Goal: Information Seeking & Learning: Learn about a topic

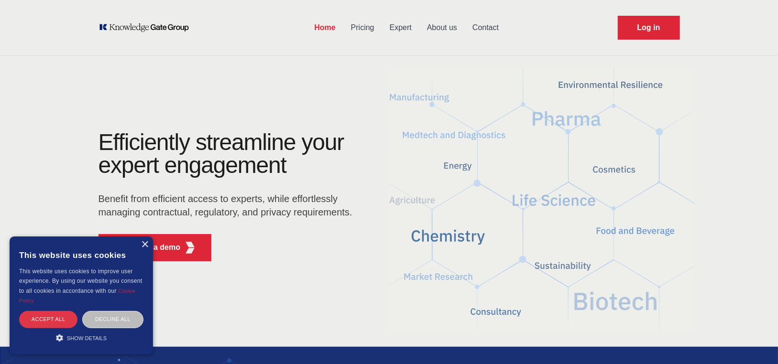
click at [63, 322] on div "Accept all" at bounding box center [48, 319] width 58 height 17
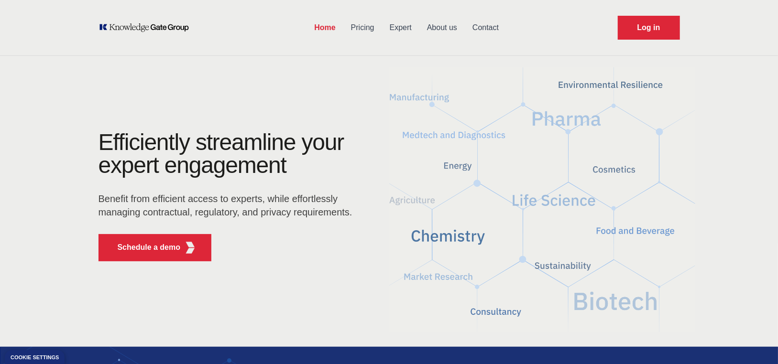
click at [245, 211] on p "Benefit from efficient access to experts, while effortlessly managing contractu…" at bounding box center [229, 205] width 260 height 27
click at [413, 28] on link "Expert" at bounding box center [400, 27] width 37 height 25
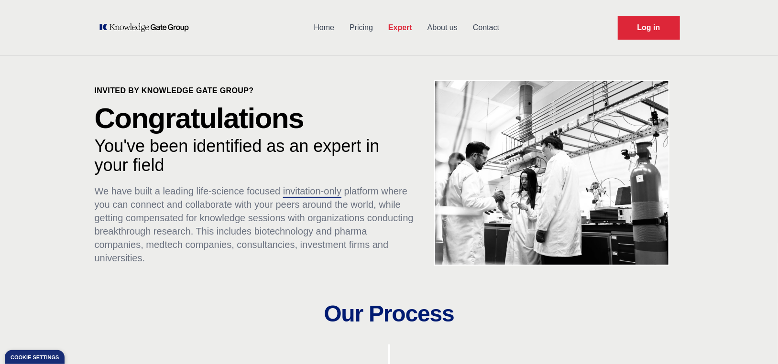
click at [232, 168] on p "You've been identified as an expert in your field" at bounding box center [255, 156] width 321 height 38
click at [365, 29] on link "Pricing" at bounding box center [361, 27] width 39 height 25
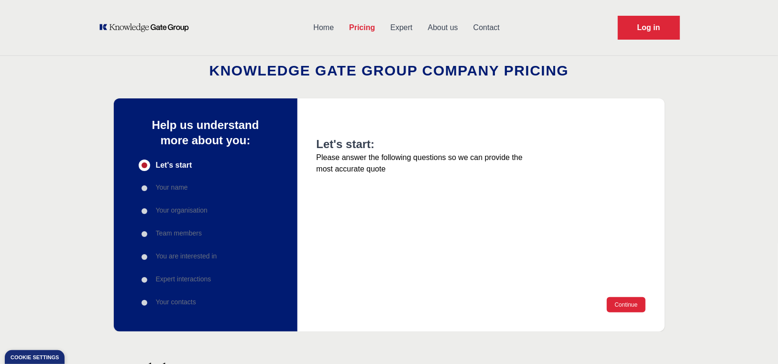
click at [191, 189] on div "Your name" at bounding box center [178, 188] width 78 height 11
click at [318, 27] on link "Home" at bounding box center [324, 27] width 36 height 25
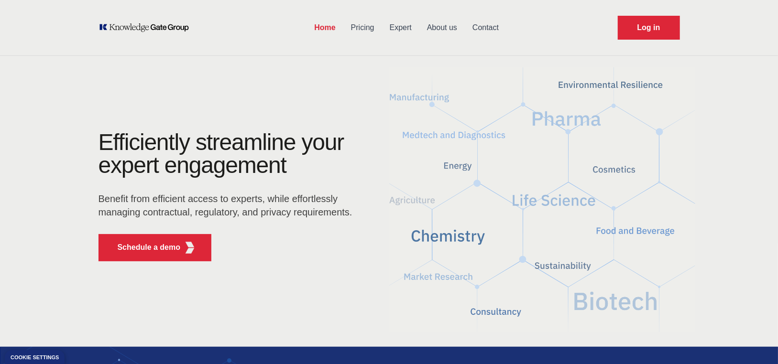
click at [277, 113] on main "Efficiently streamline your expert engagement Benefit from efficient access to …" at bounding box center [389, 200] width 612 height 276
